Goal: Navigation & Orientation: Find specific page/section

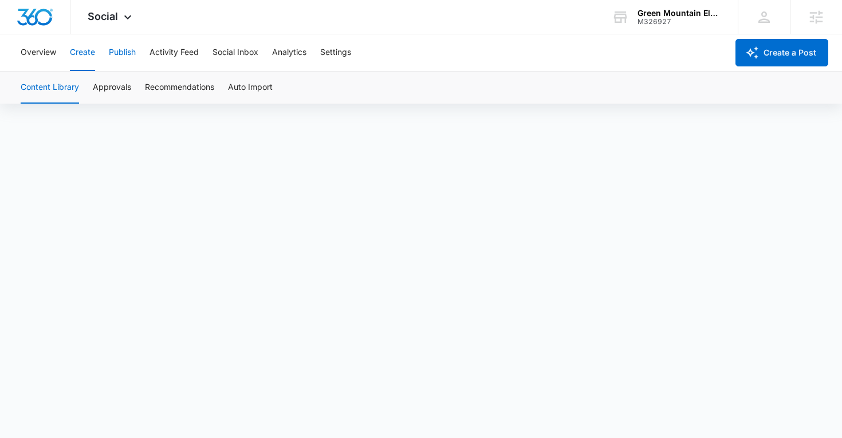
click at [126, 49] on button "Publish" at bounding box center [122, 52] width 27 height 37
click at [78, 52] on button "Create" at bounding box center [82, 52] width 25 height 37
click at [119, 95] on button "Approvals" at bounding box center [112, 88] width 38 height 32
click at [115, 52] on button "Publish" at bounding box center [122, 52] width 27 height 37
